Goal: Find specific page/section: Find specific page/section

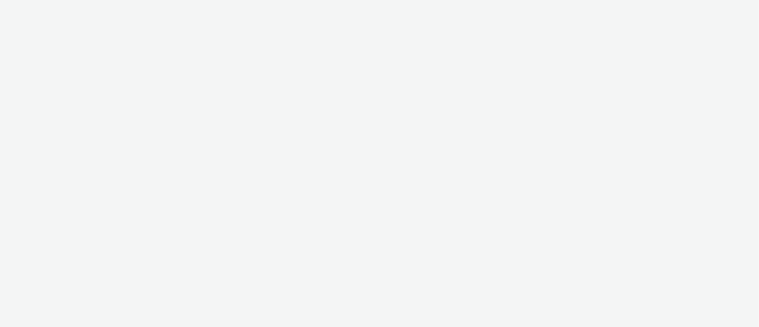
select select "11a7df10-284f-415c-b52a-427acf4c31ae"
select select "23ac11bc-76f7-45aa-bb6e-913a84dd47ea"
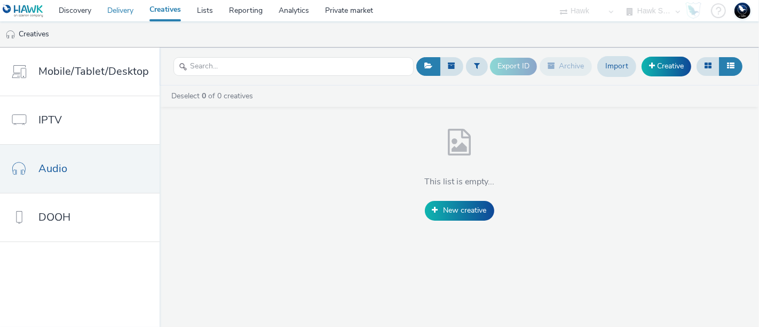
click at [121, 17] on link "Delivery" at bounding box center [120, 10] width 42 height 21
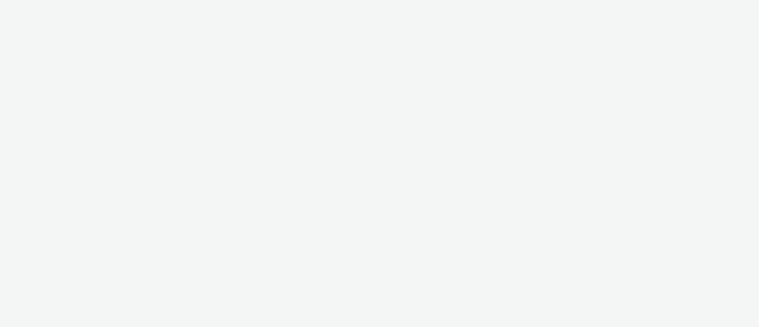
select select "ac009755-aa48-4799-8050-7a339a378eb8"
select select "79162ed7-0017-4339-93b0-3399b708648f"
